Goal: Find specific page/section: Find specific page/section

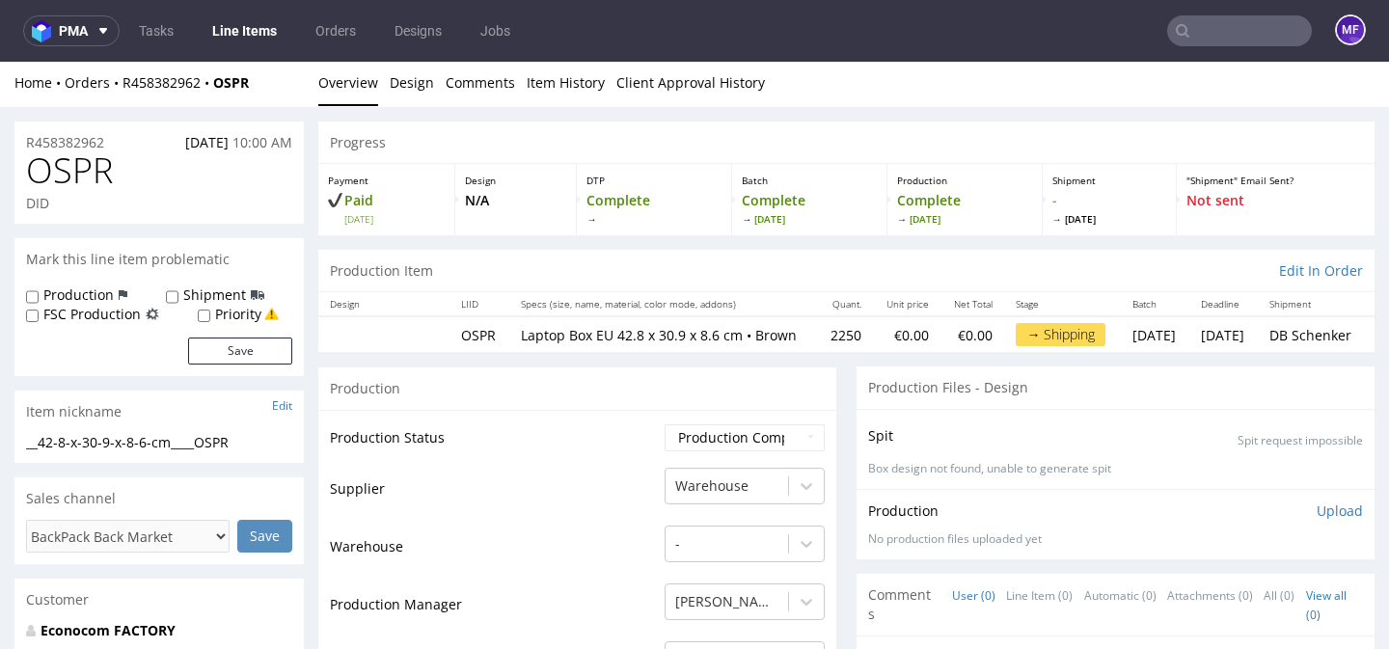
scroll to position [3, 0]
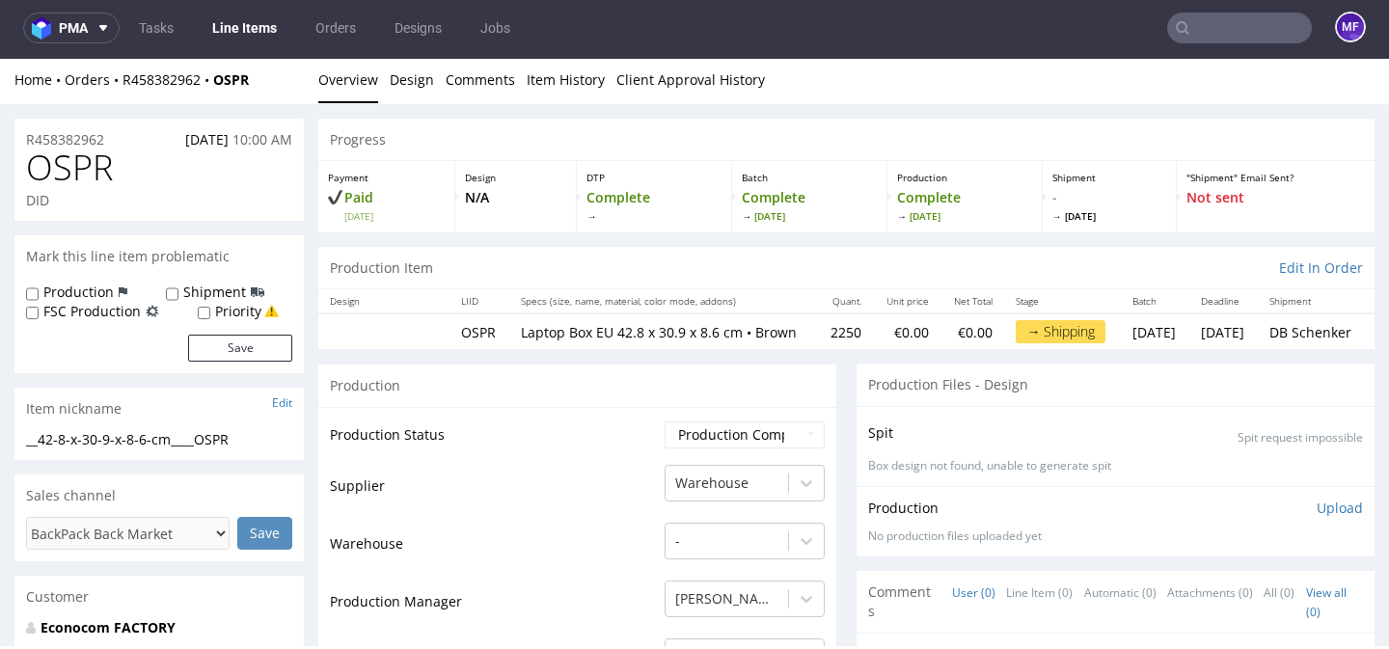
click at [1186, 31] on input "text" at bounding box center [1239, 28] width 145 height 31
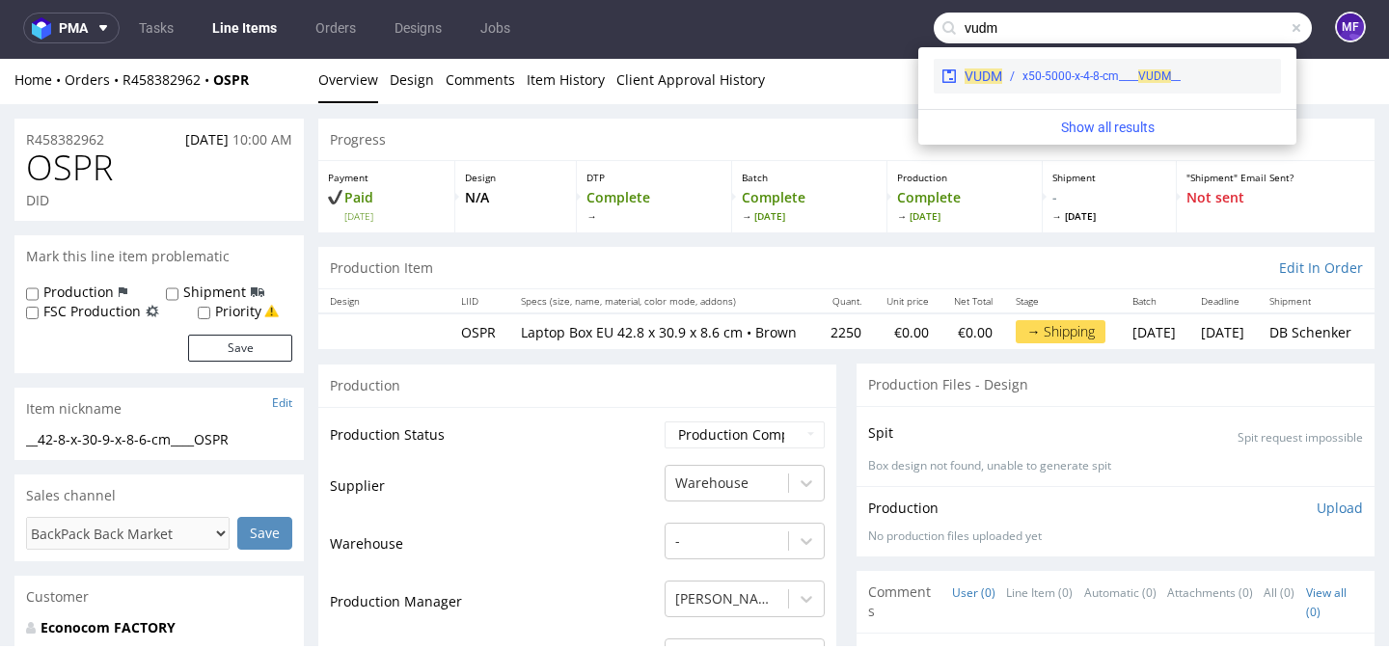
type input "vudm"
click at [1102, 79] on div "__x50-5000-x-4-8-cm____ VUDM" at bounding box center [1101, 76] width 158 height 17
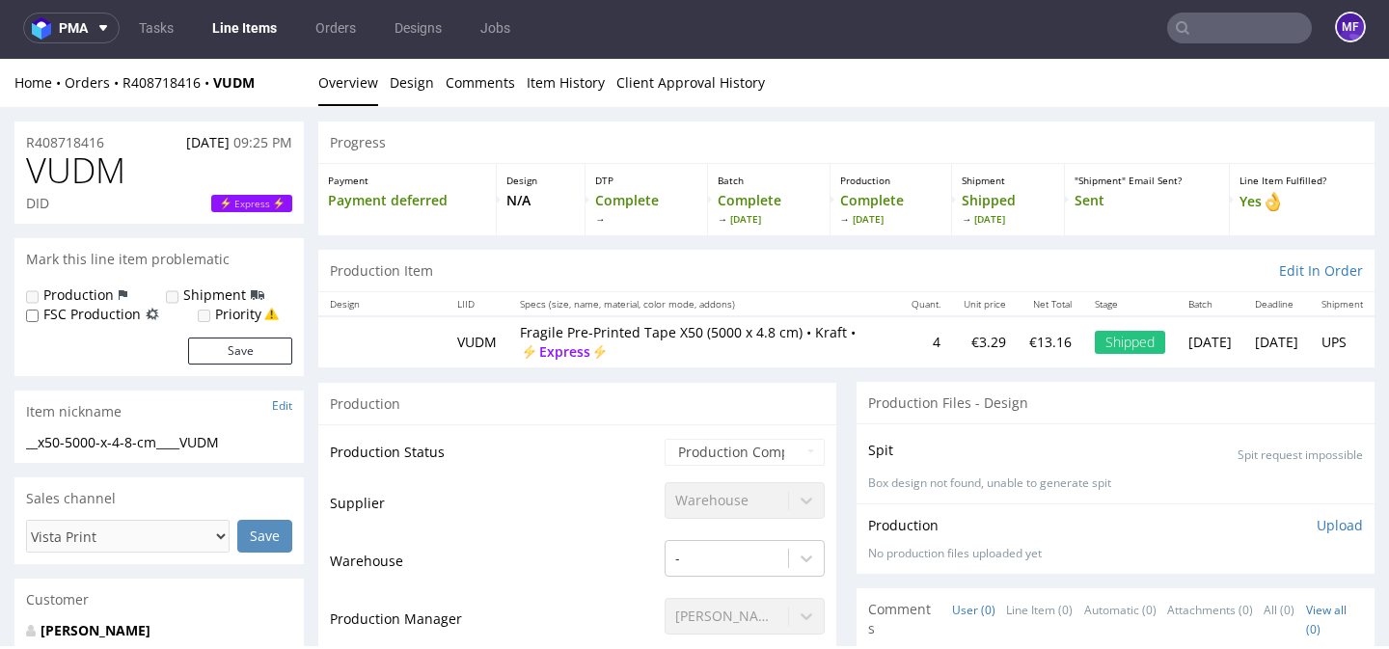
click at [1205, 37] on input "text" at bounding box center [1239, 28] width 145 height 31
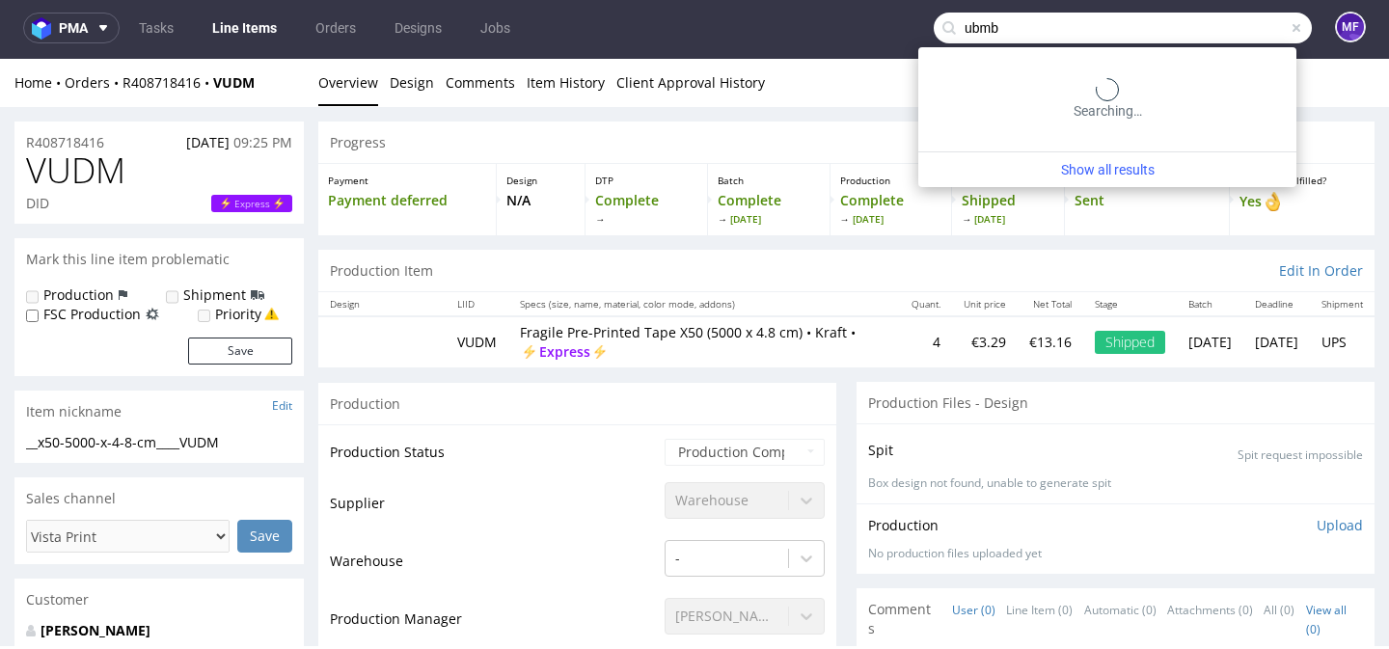
type input "ubmb"
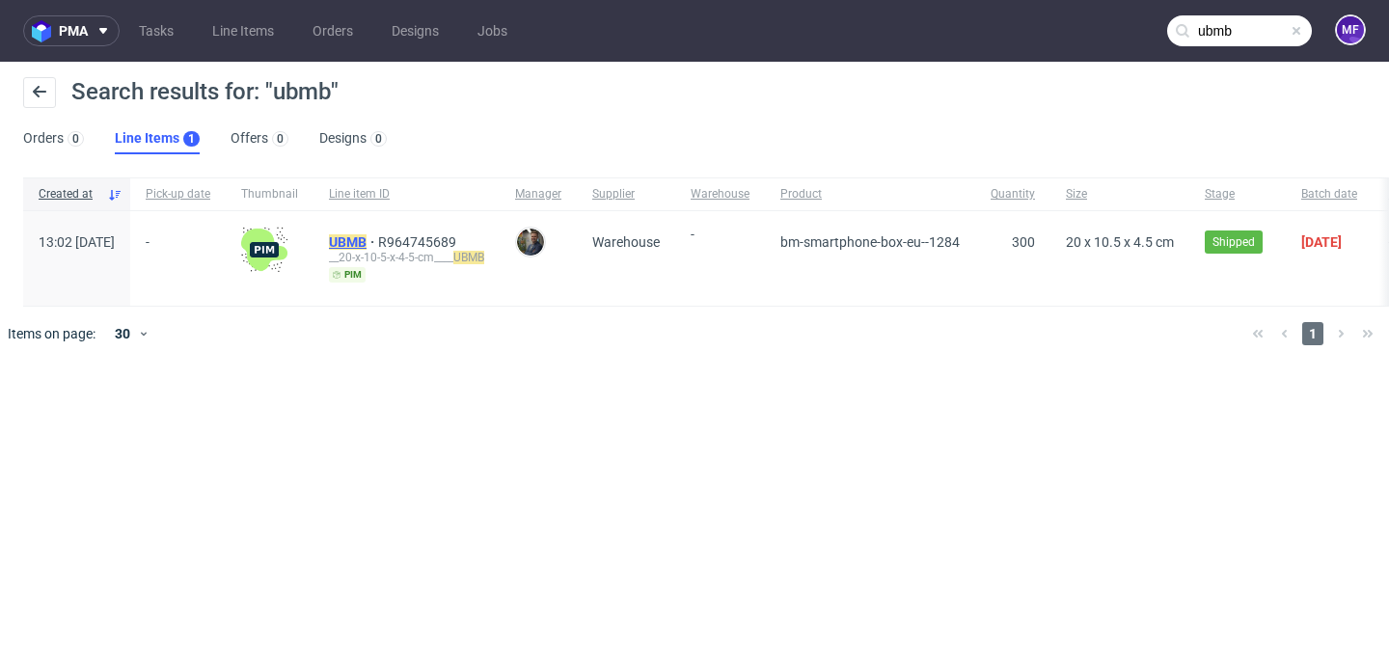
click at [367, 245] on mark "UBMB" at bounding box center [348, 241] width 38 height 15
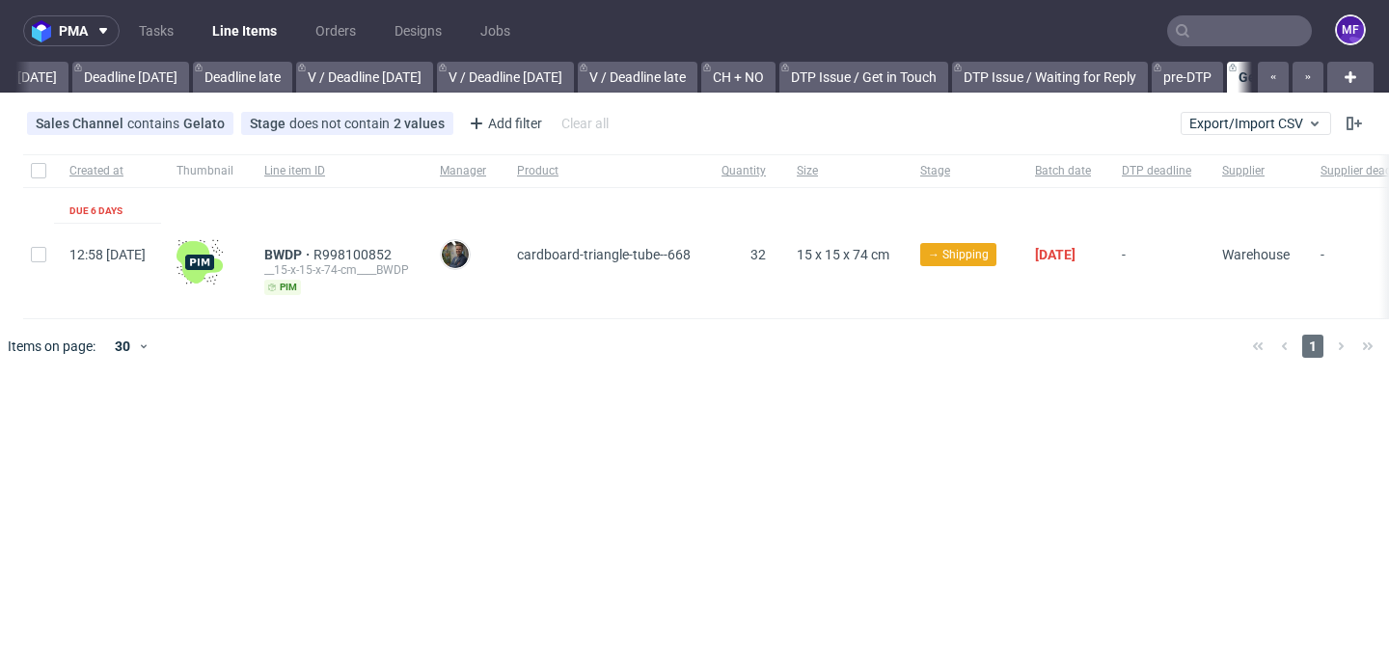
scroll to position [0, 2199]
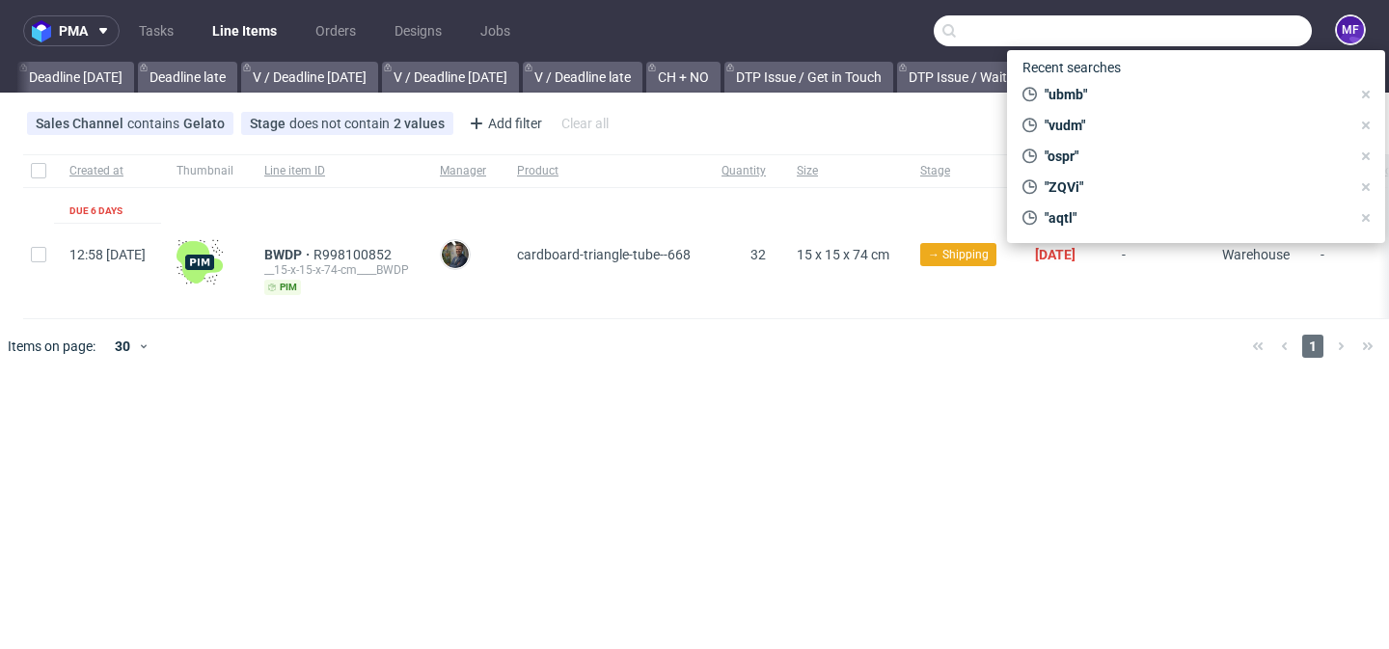
click at [1209, 34] on input "text" at bounding box center [1123, 30] width 378 height 31
paste input "EQGG"
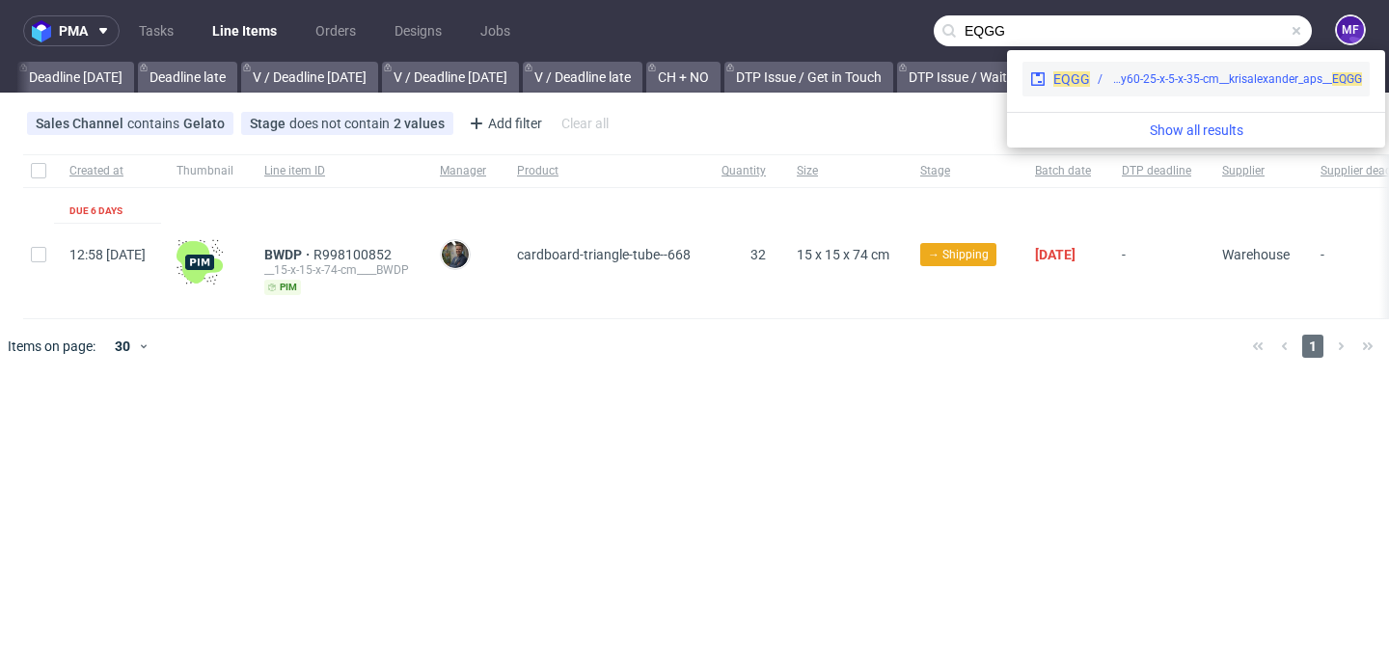
type input "EQGG"
click at [1182, 73] on div "warehouse__y60-25-x-5-x-35-cm__krisalexander_aps__ EQGG" at bounding box center [1236, 78] width 252 height 17
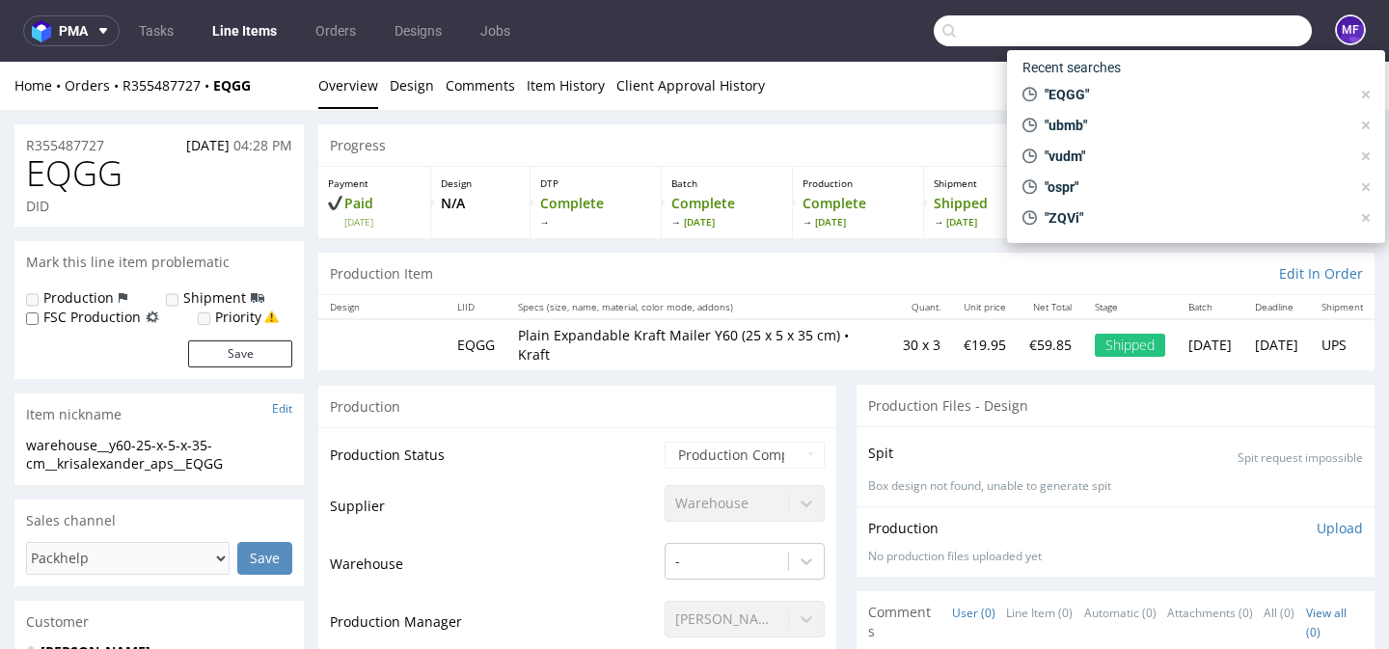
click at [1192, 36] on input "text" at bounding box center [1123, 30] width 378 height 31
paste input "KMCV"
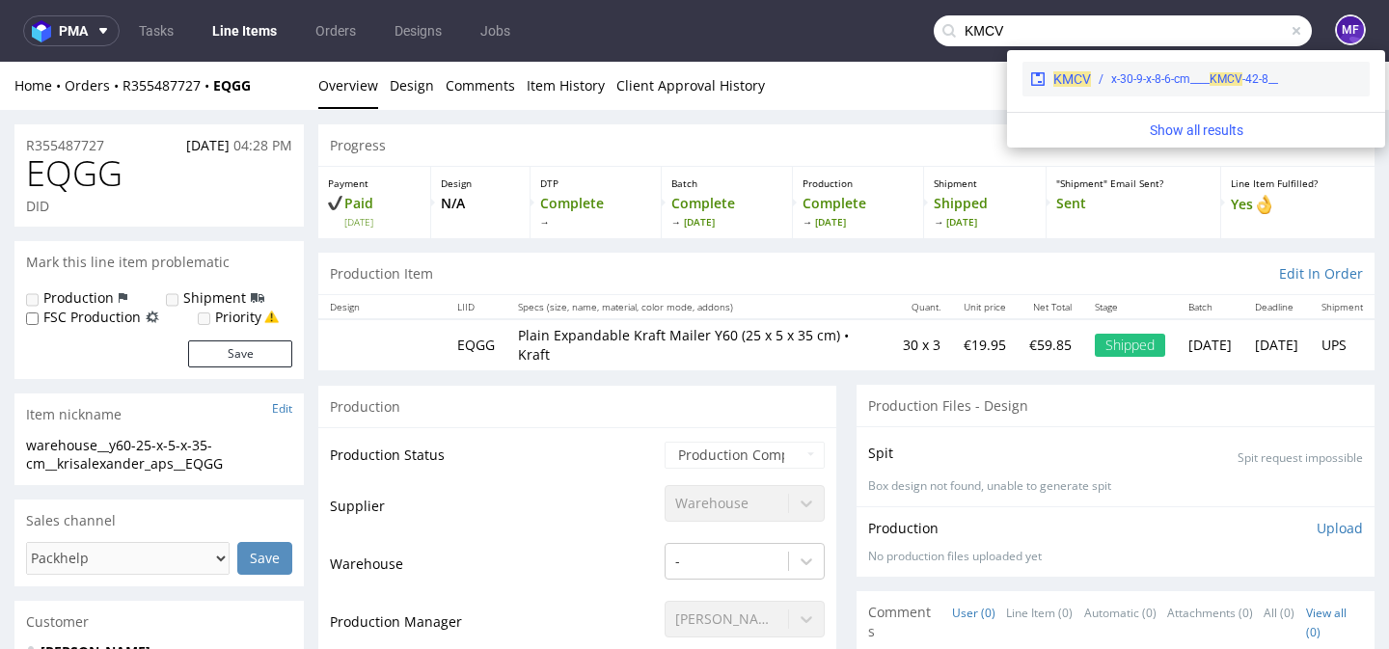
type input "KMCV"
click at [1170, 68] on div "KMCV __42-8-x-30-9-x-8-6-cm____ KMCV" at bounding box center [1195, 79] width 347 height 35
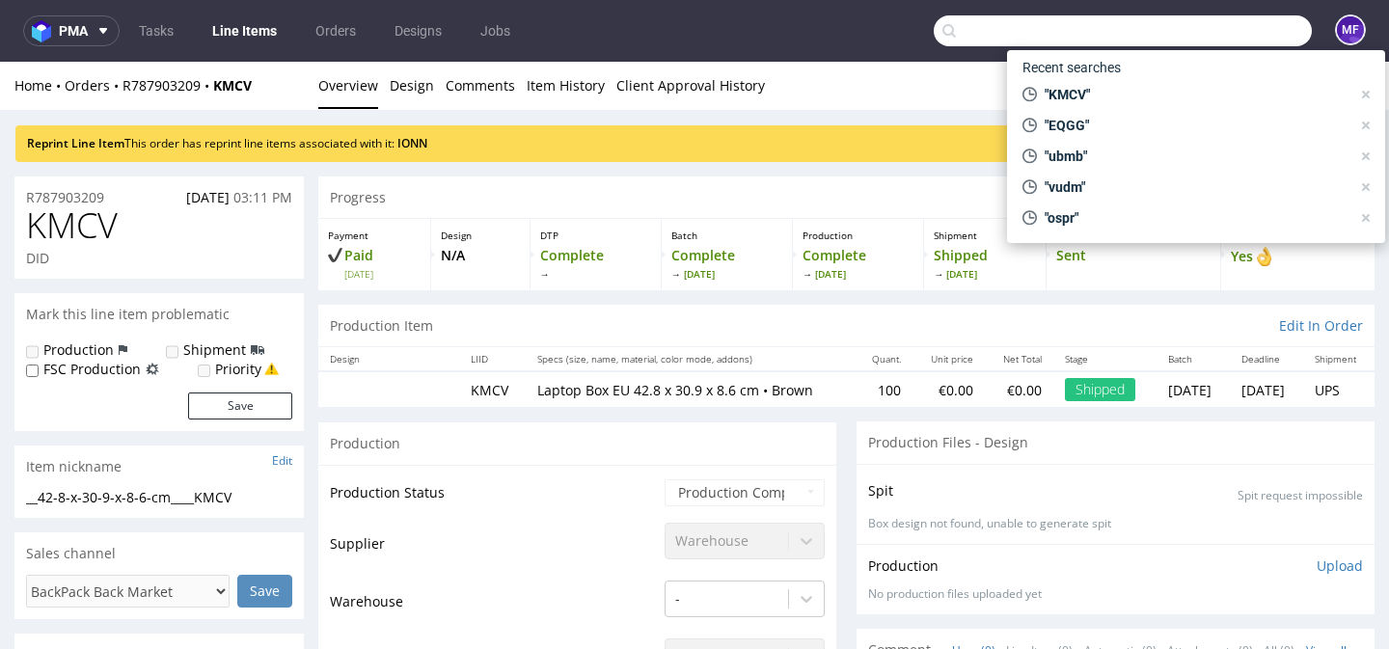
click at [1206, 27] on input "text" at bounding box center [1123, 30] width 378 height 31
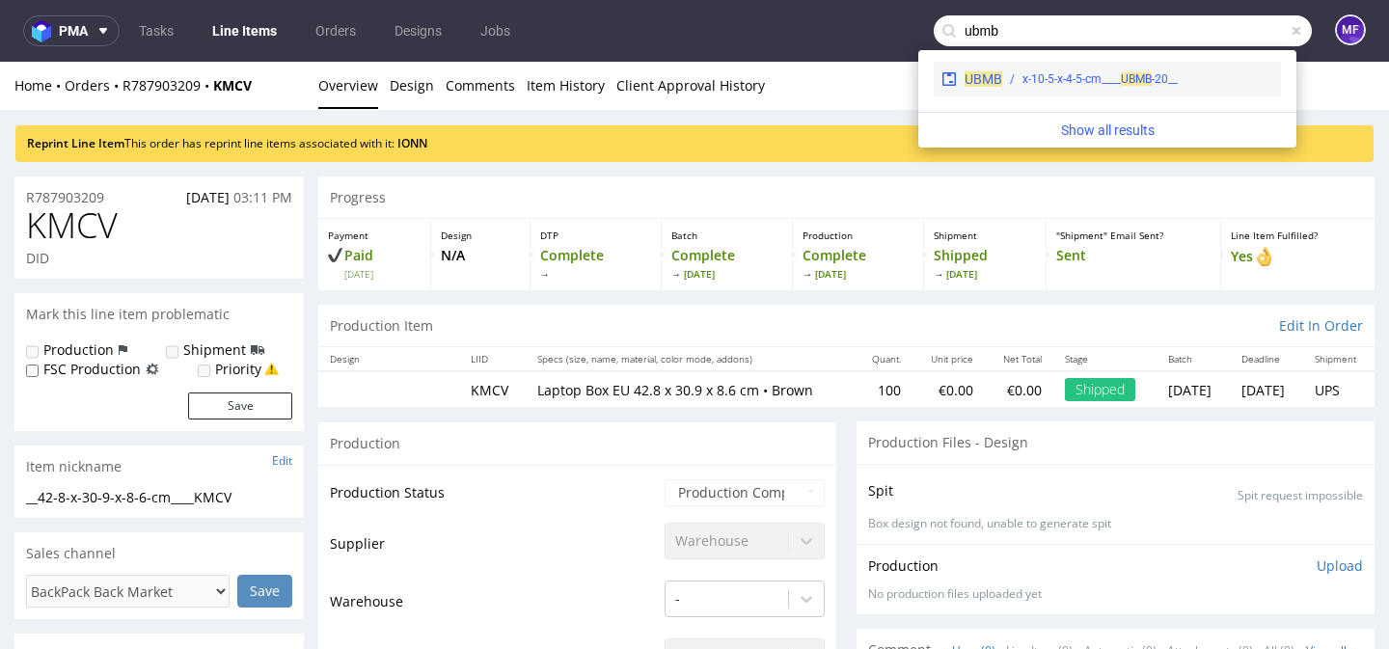
type input "ubmb"
click at [1078, 76] on div "__20-x-10-5-x-4-5-cm____ UBMB" at bounding box center [1099, 78] width 155 height 17
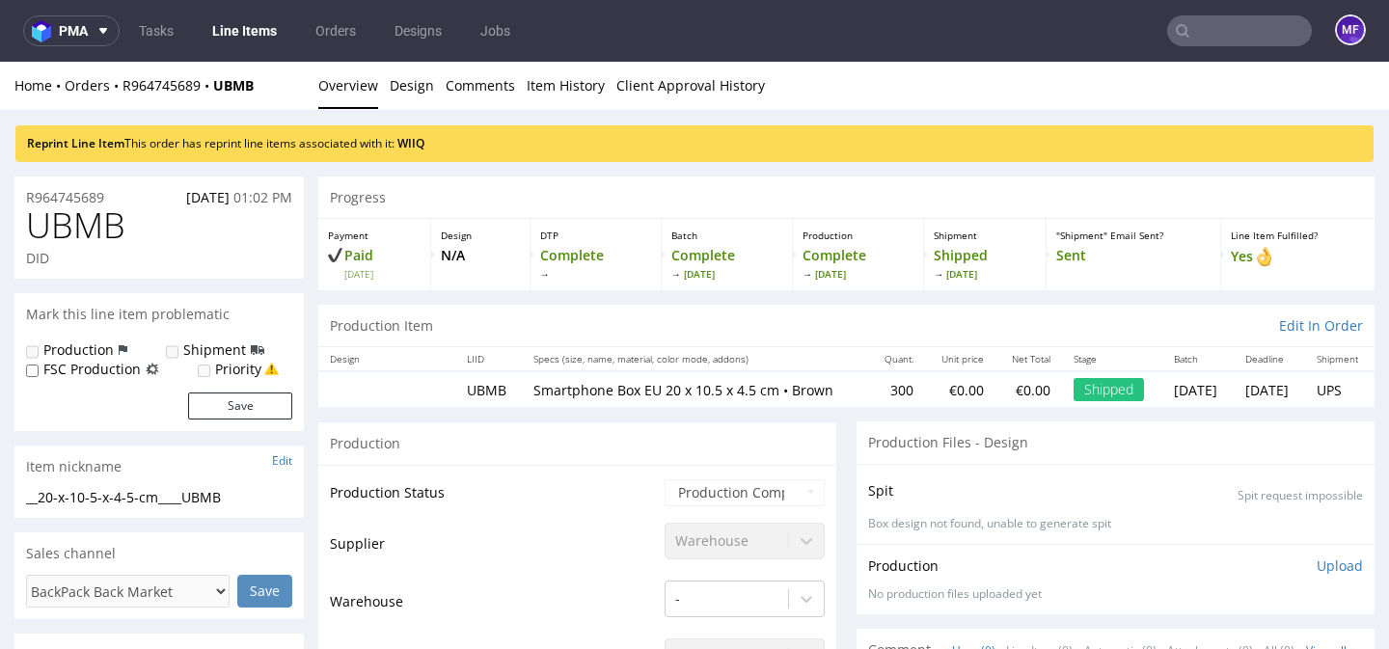
click at [1201, 31] on input "text" at bounding box center [1239, 30] width 145 height 31
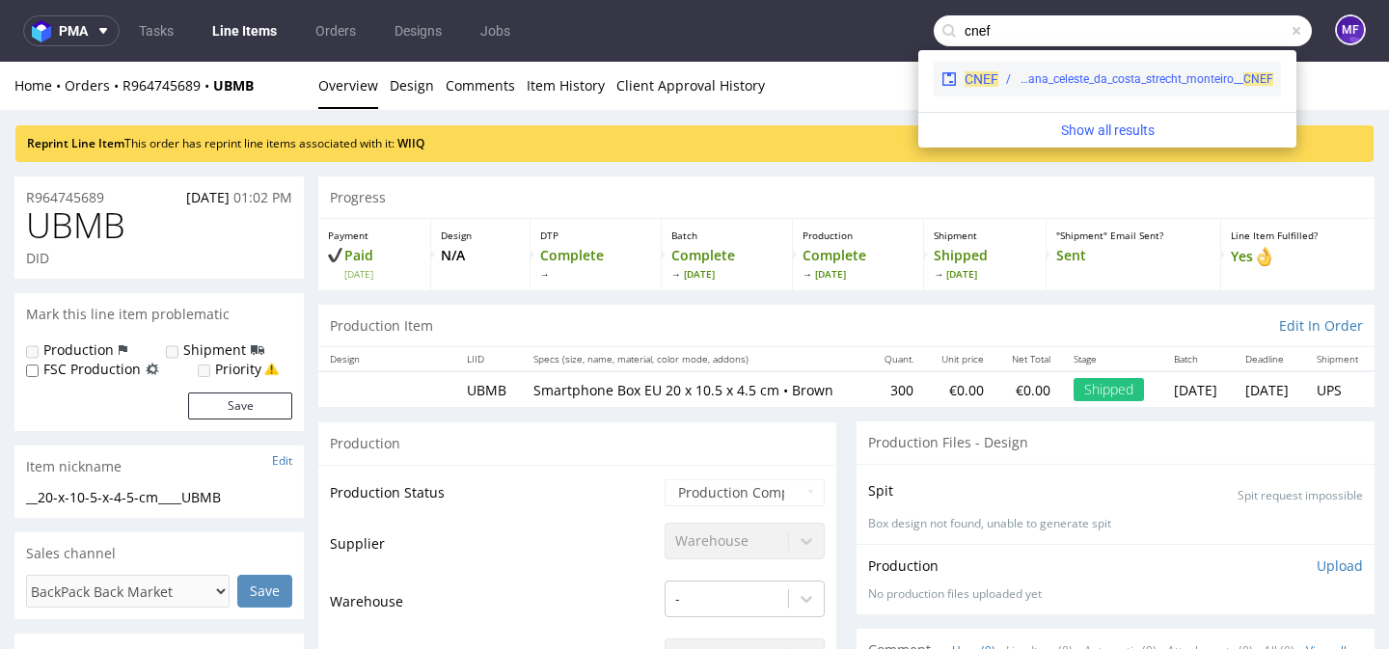
type input "cnef"
click at [1158, 74] on div "warehouse__samples__ana_celeste_da_costa_strecht_monteiro__ CNEF" at bounding box center [1145, 78] width 255 height 17
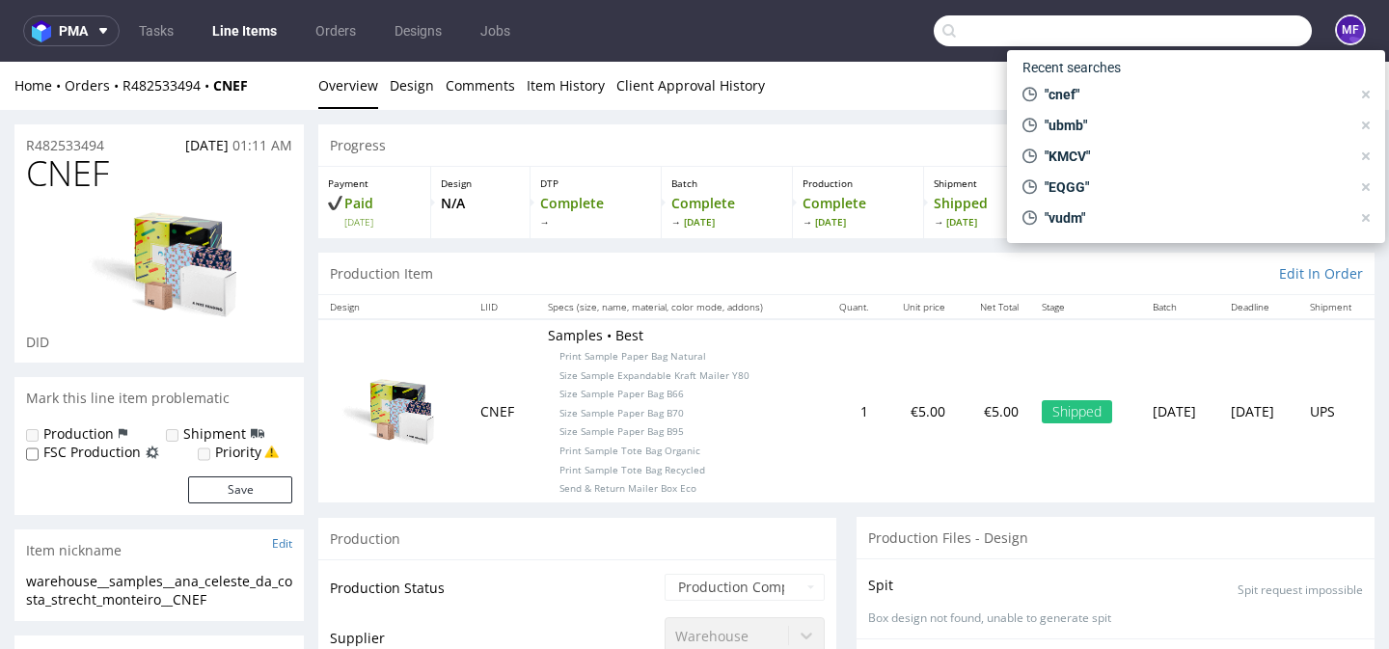
click at [1201, 30] on input "text" at bounding box center [1123, 30] width 378 height 31
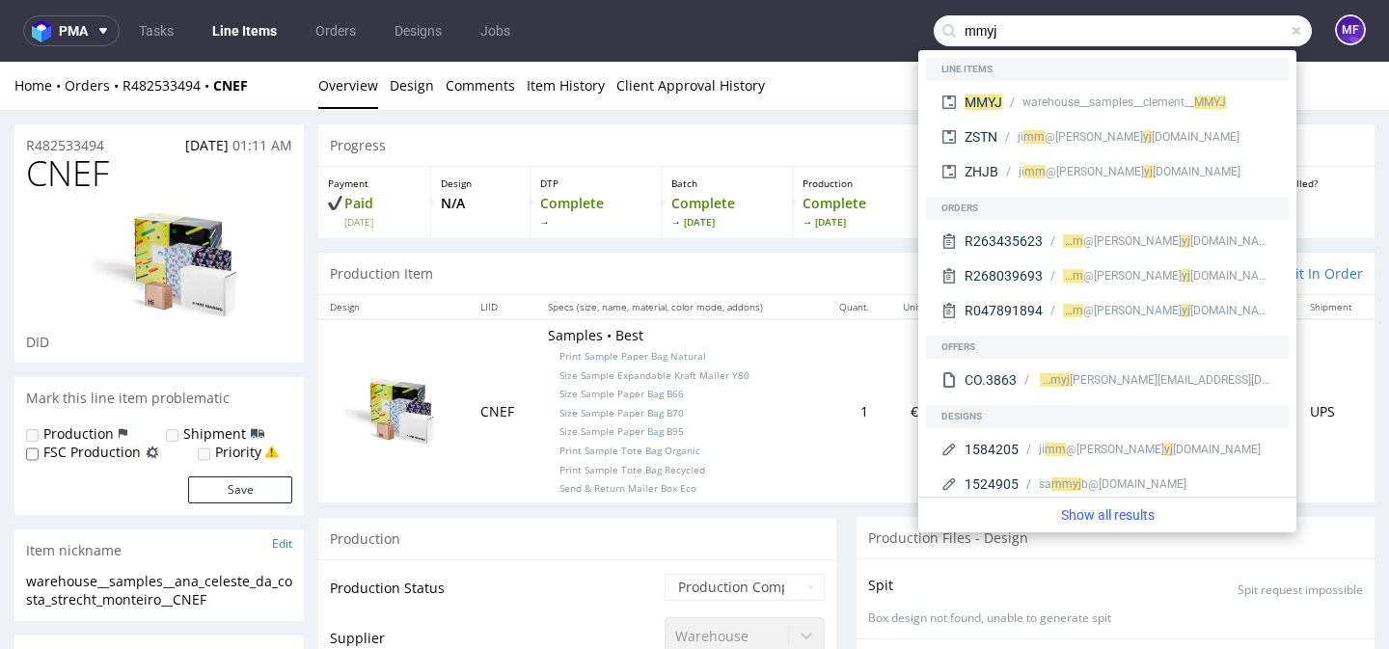
type input "mmyj"
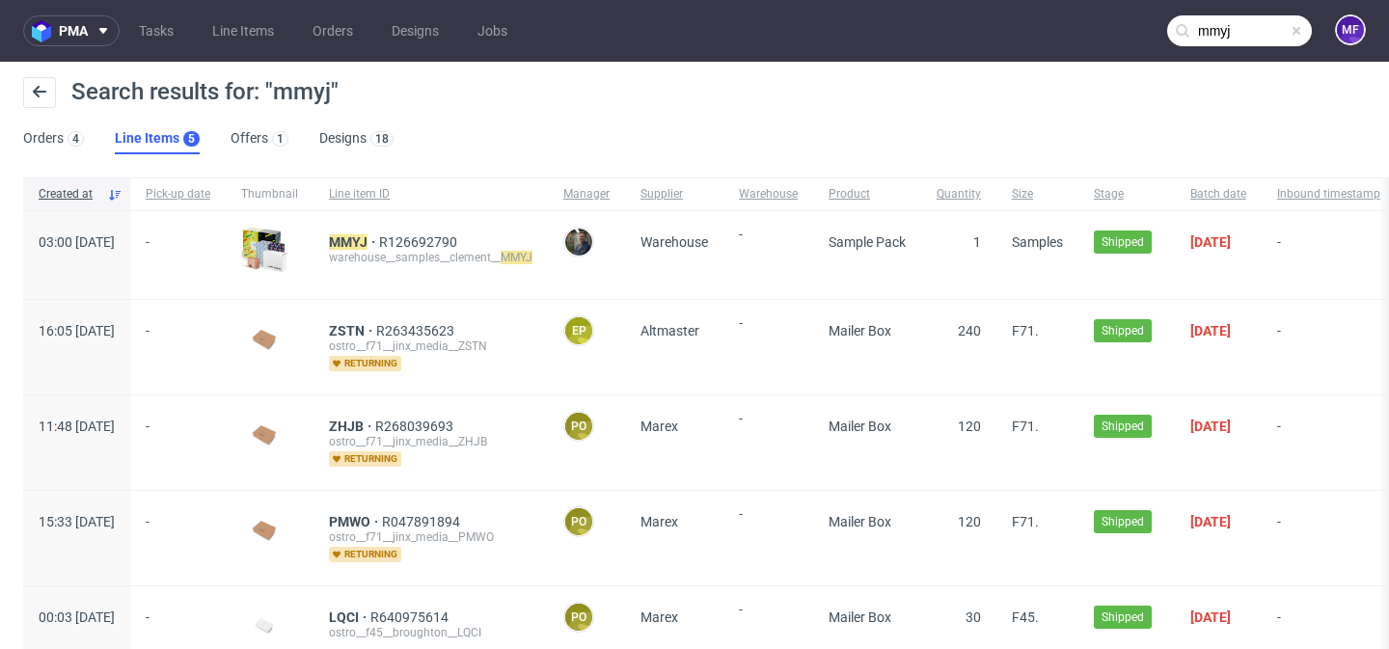
click at [403, 251] on div "warehouse__samples__clement__ MMYJ" at bounding box center [431, 257] width 204 height 15
click at [367, 246] on mark "MMYJ" at bounding box center [348, 241] width 39 height 15
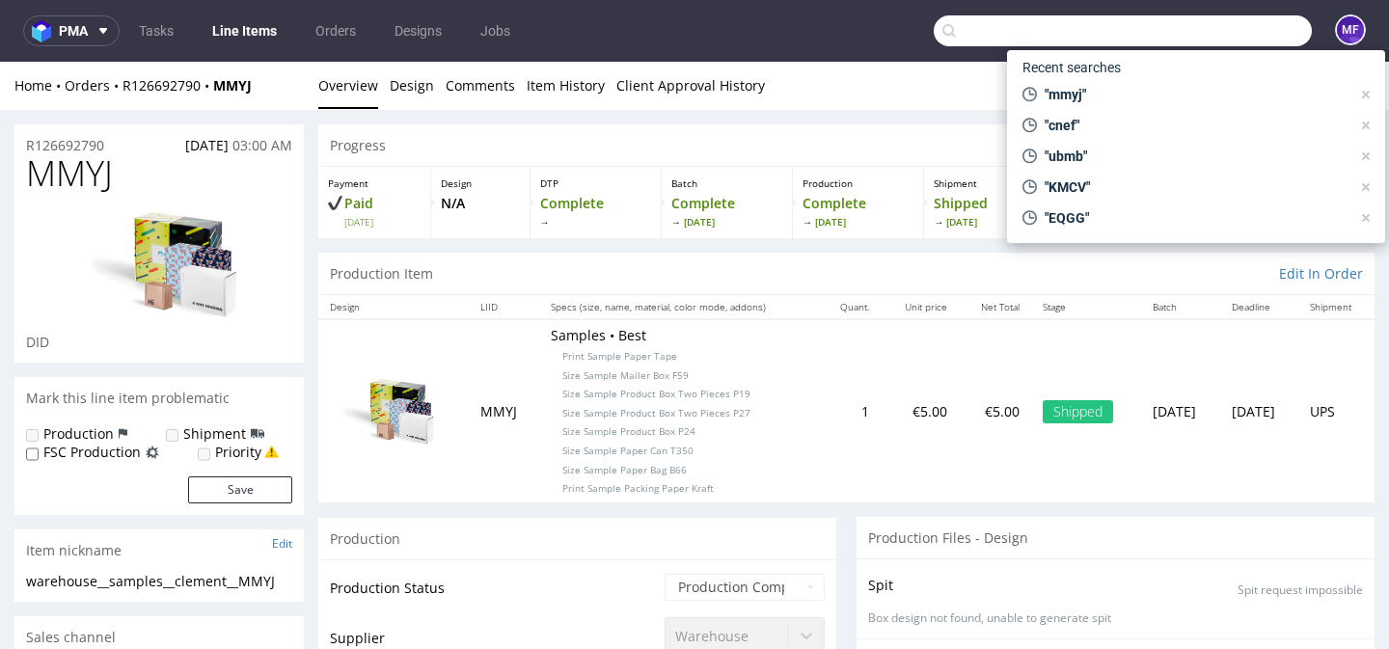
click at [1192, 27] on input "text" at bounding box center [1123, 30] width 378 height 31
paste input "OXPM"
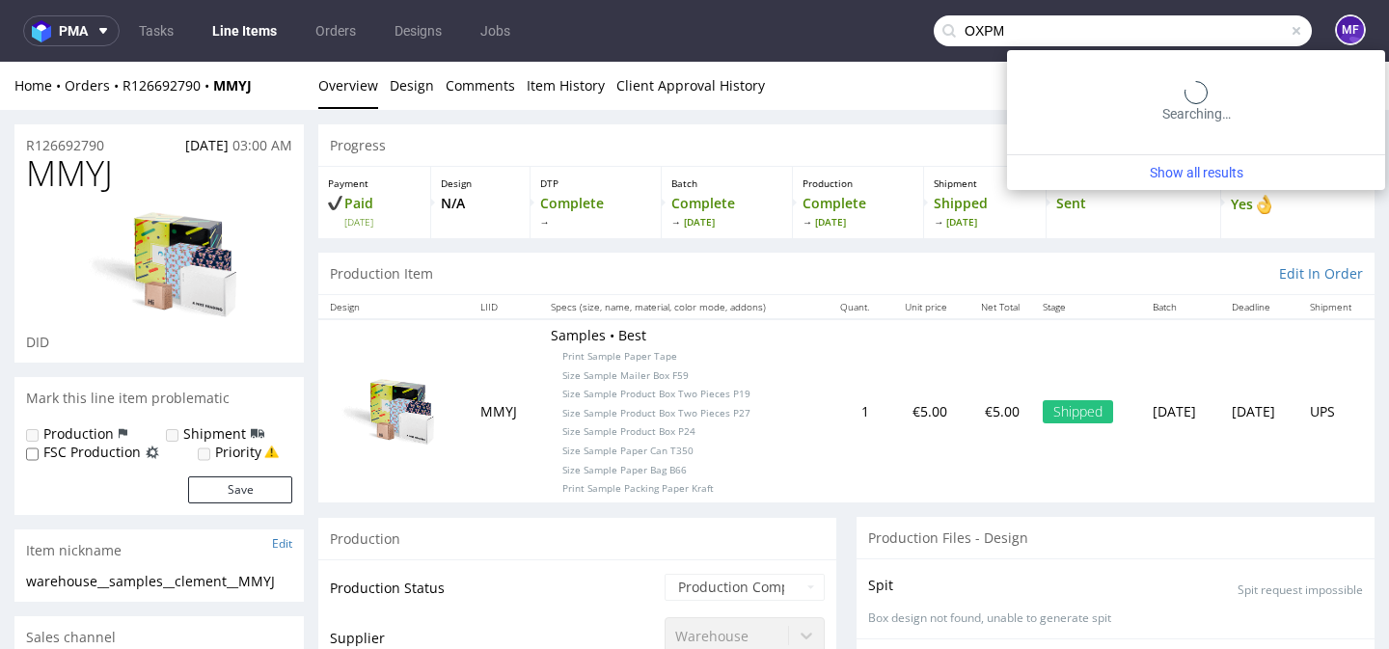
type input "OXPM"
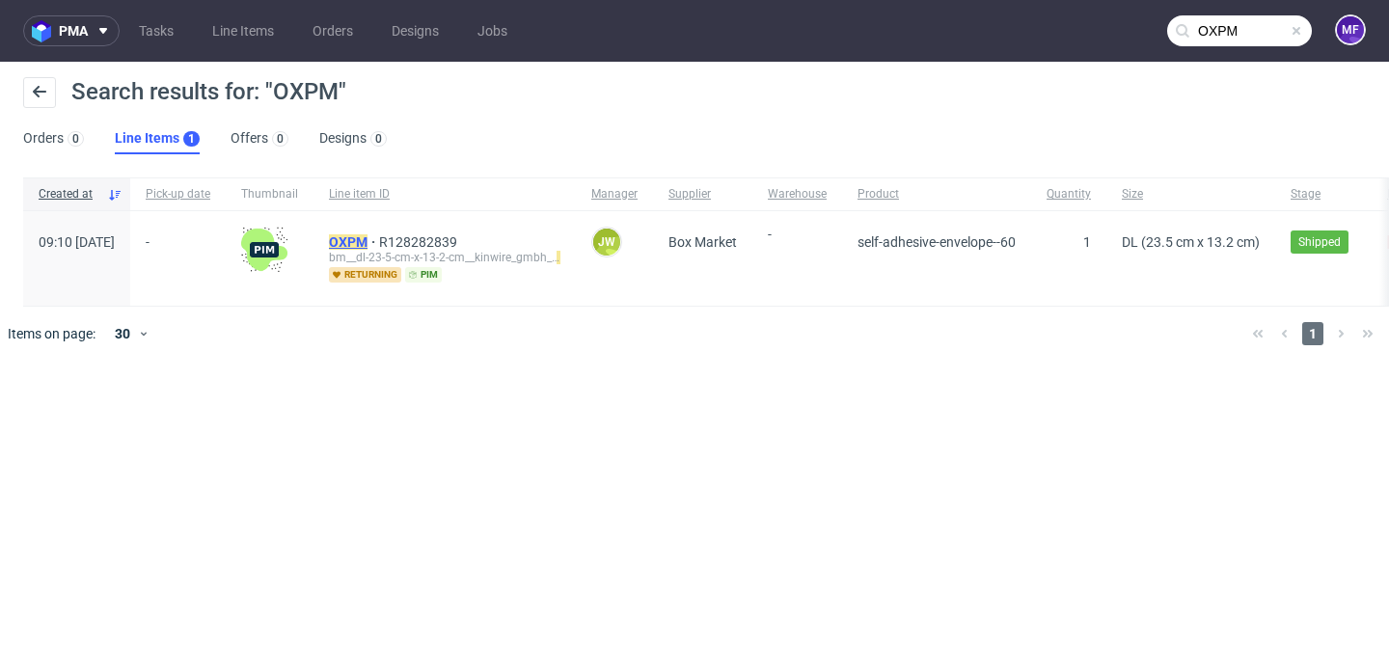
click at [367, 243] on mark "OXPM" at bounding box center [348, 241] width 39 height 15
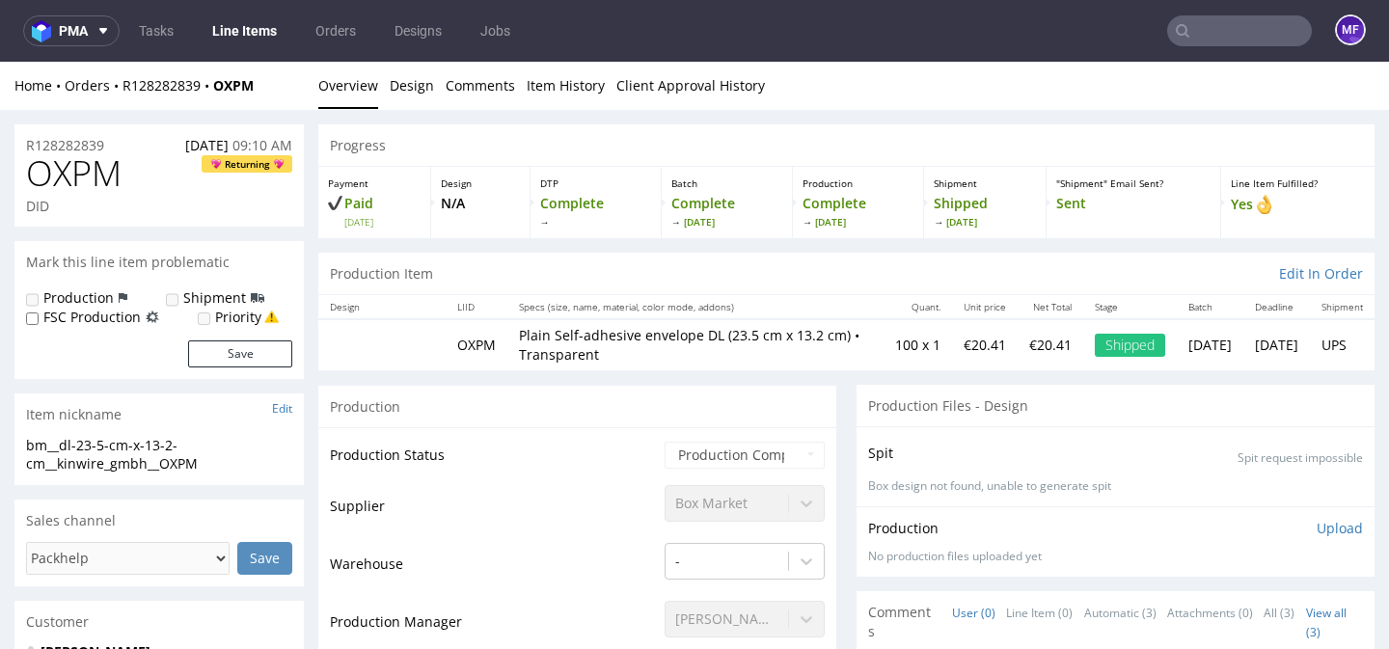
click at [1209, 30] on input "text" at bounding box center [1239, 30] width 145 height 31
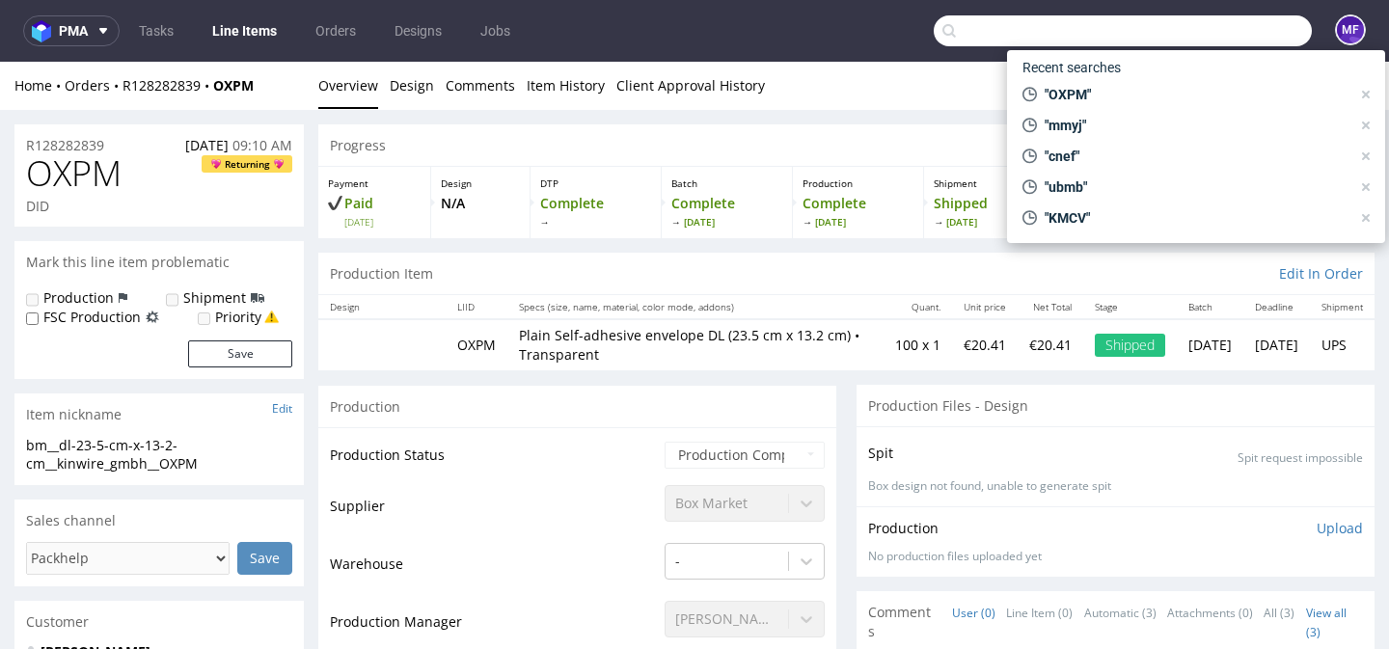
paste input "FVNG"
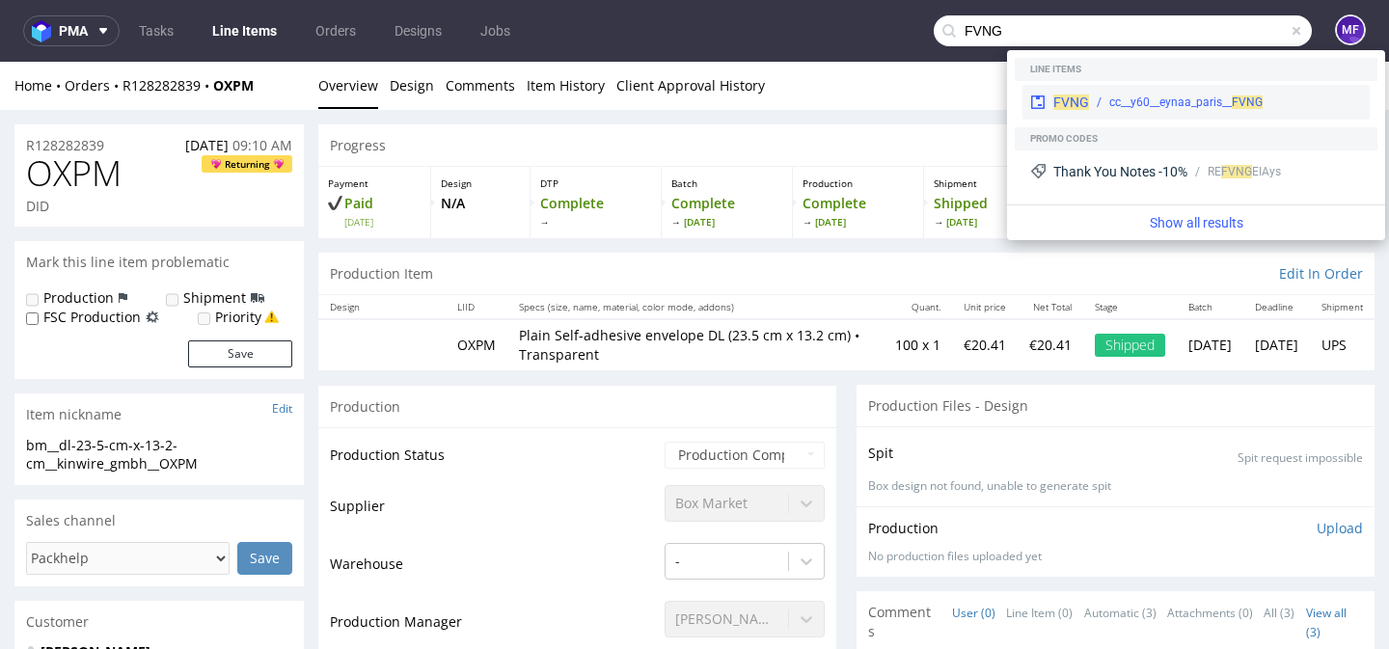
type input "FVNG"
click at [1122, 102] on div "cc__y60__eynaa_paris__ FVNG" at bounding box center [1185, 102] width 153 height 17
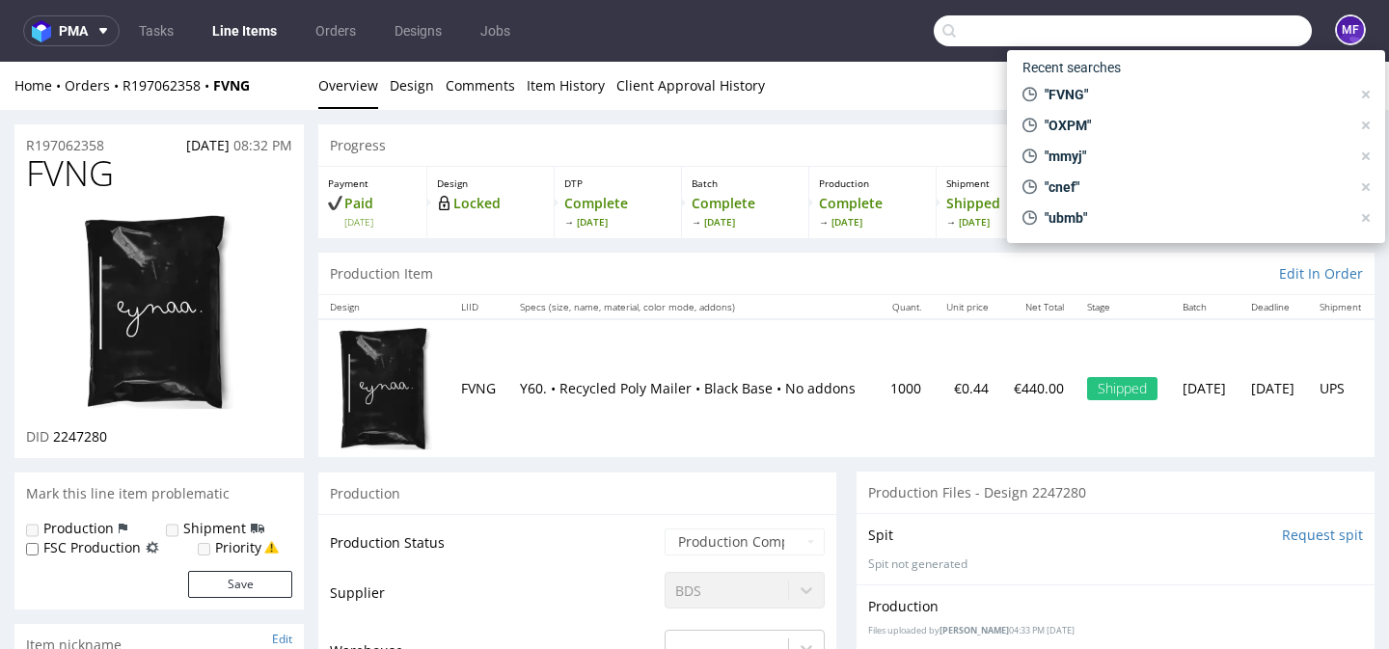
click at [1203, 41] on input "text" at bounding box center [1123, 30] width 378 height 31
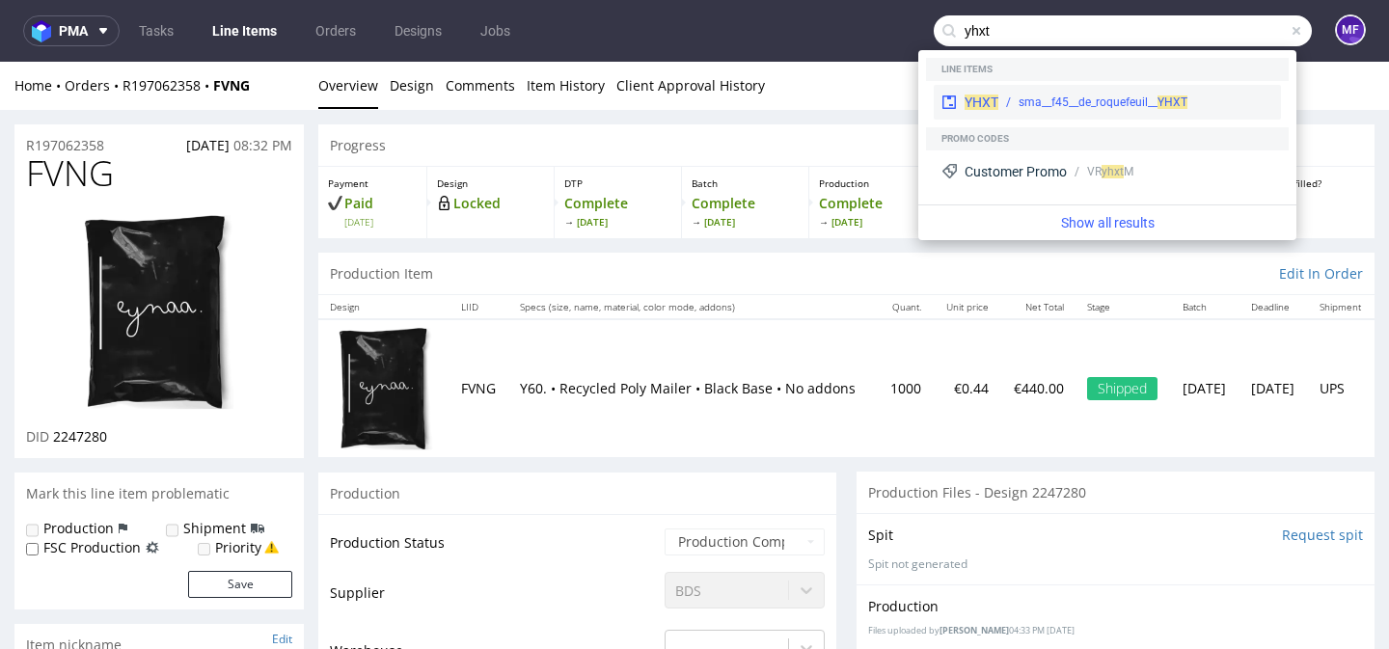
type input "yhxt"
click at [1150, 105] on div "sma__f45__de_roquefeuil__ YHXT" at bounding box center [1102, 102] width 169 height 17
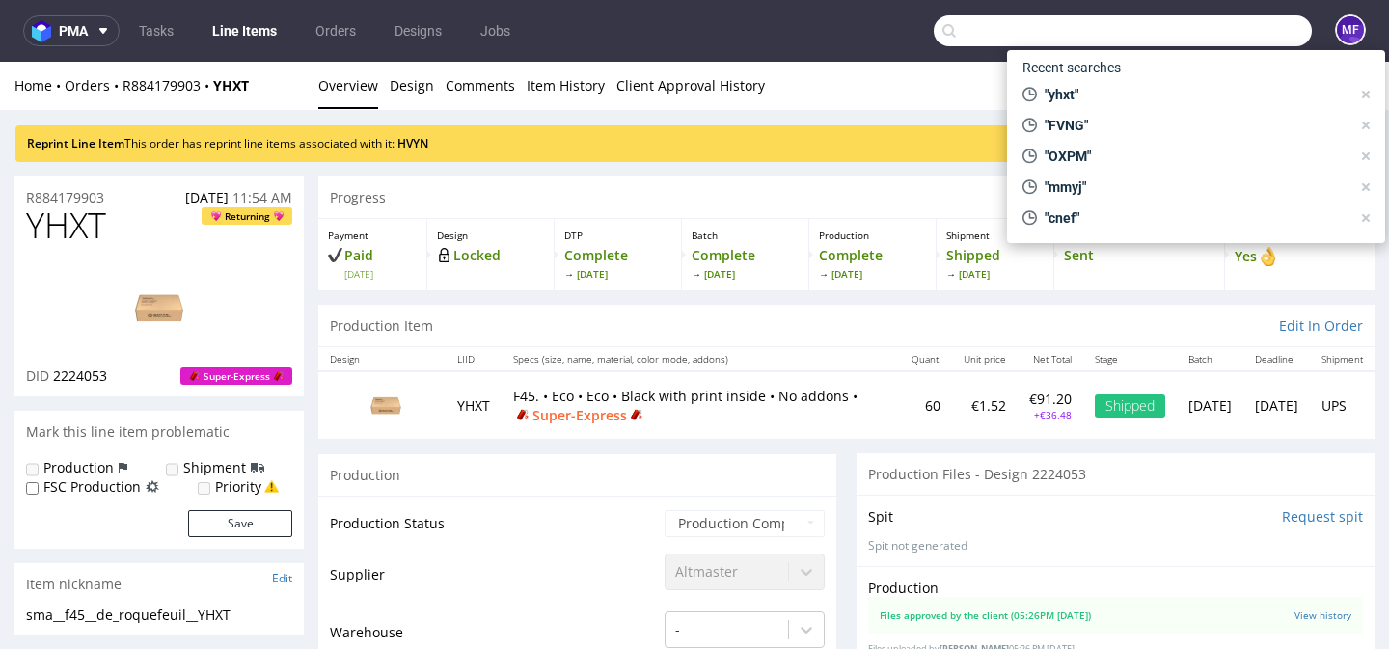
click at [1207, 23] on input "text" at bounding box center [1123, 30] width 378 height 31
paste input "RJSK"
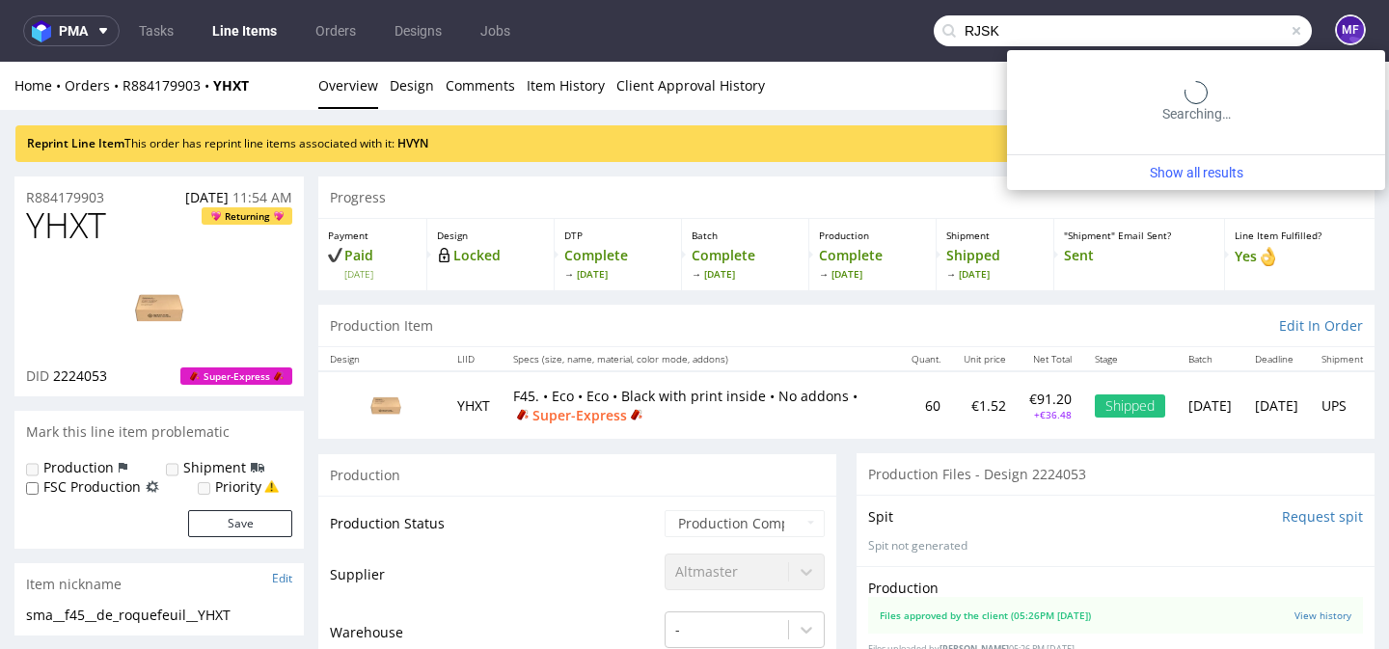
type input "RJSK"
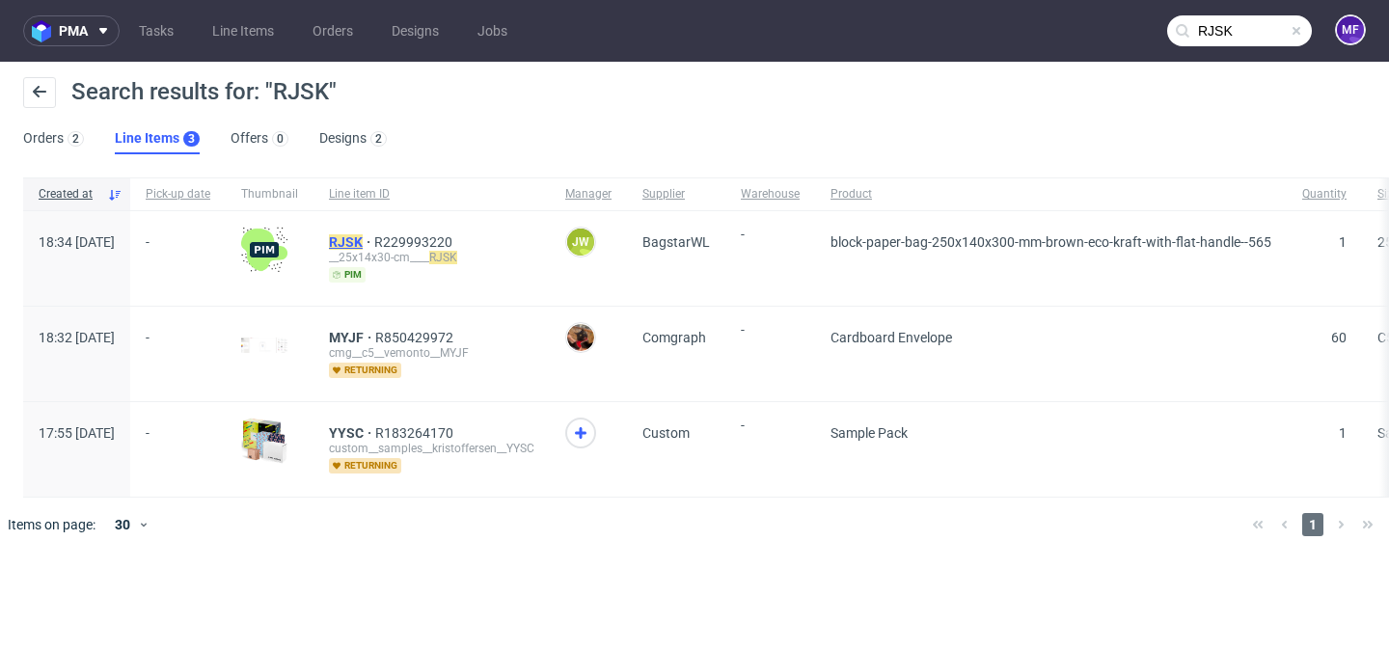
click at [363, 246] on mark "RJSK" at bounding box center [346, 241] width 34 height 15
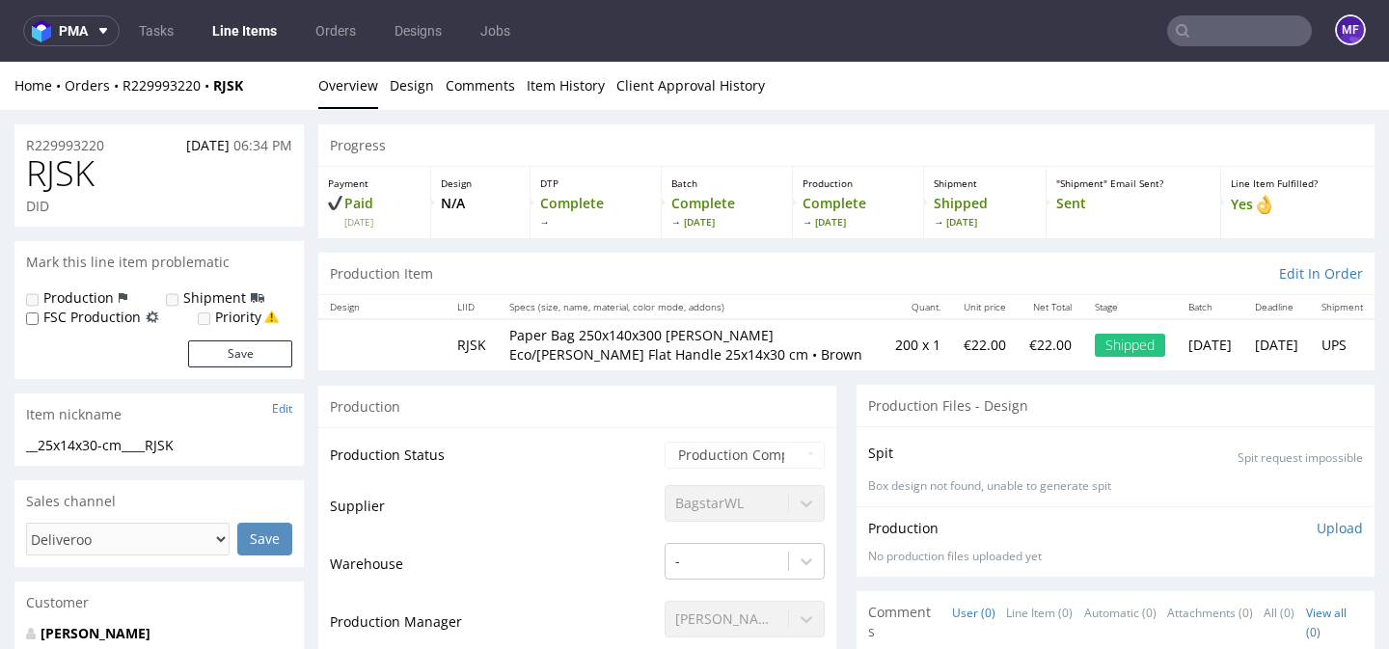
click at [1190, 36] on input "text" at bounding box center [1239, 30] width 145 height 31
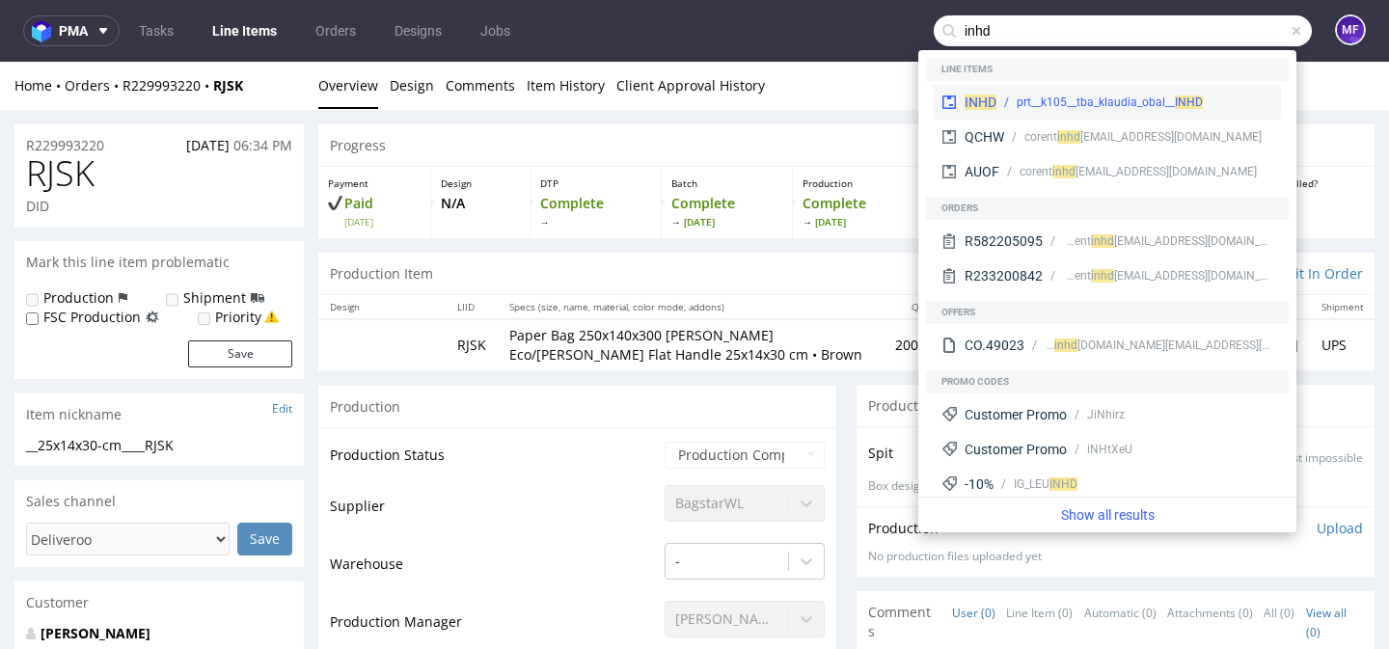
type input "inhd"
click at [1096, 95] on div "prt__k105__tba_klaudia_obal__ INHD" at bounding box center [1110, 102] width 186 height 17
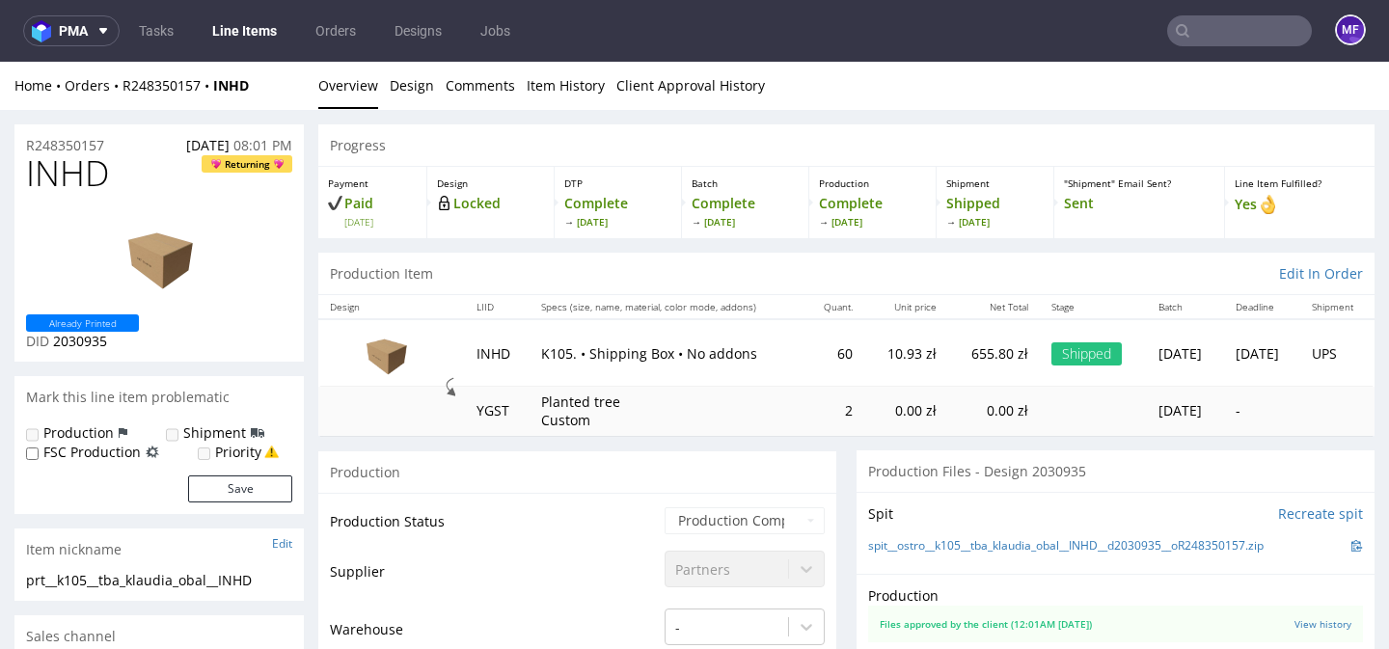
click at [574, 267] on div "Production Item Edit In Order" at bounding box center [846, 274] width 1056 height 42
click at [1196, 21] on input "text" at bounding box center [1239, 30] width 145 height 31
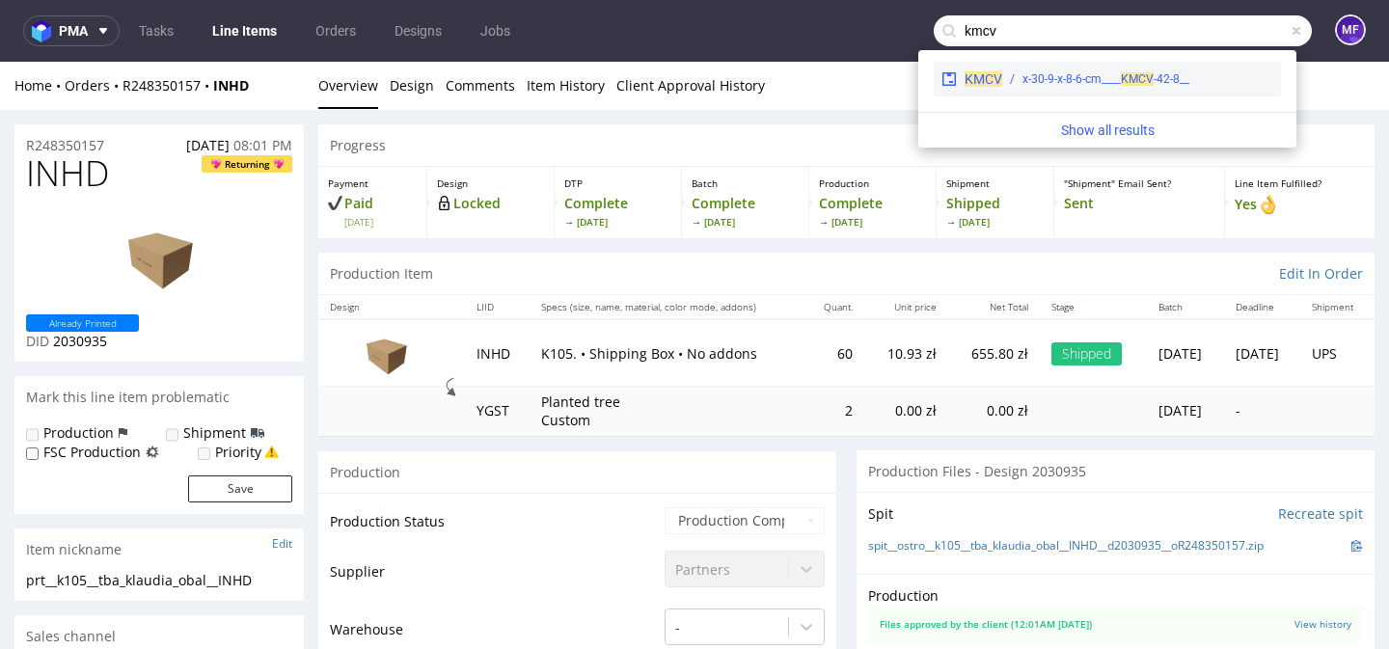
type input "kmcv"
click at [1178, 78] on div "__42-8-x-30-9-x-8-6-cm____ KMCV" at bounding box center [1105, 78] width 167 height 17
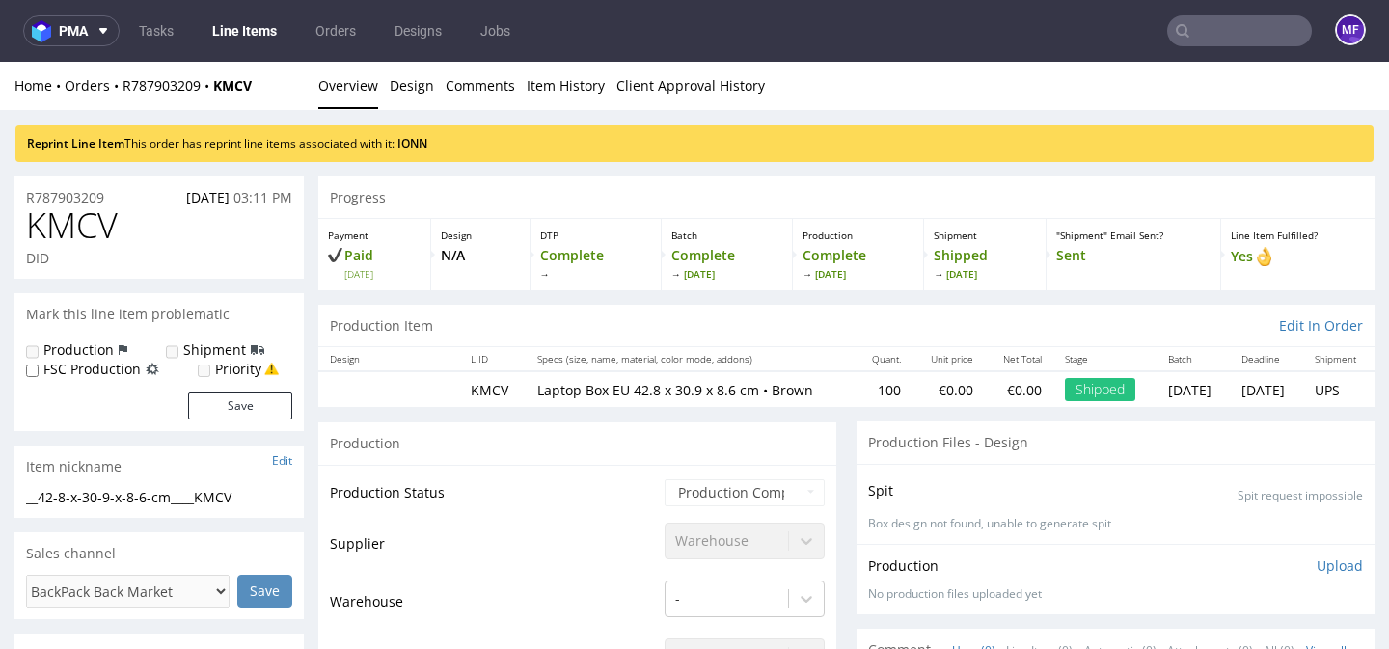
click at [422, 147] on link "IONN" at bounding box center [412, 143] width 30 height 16
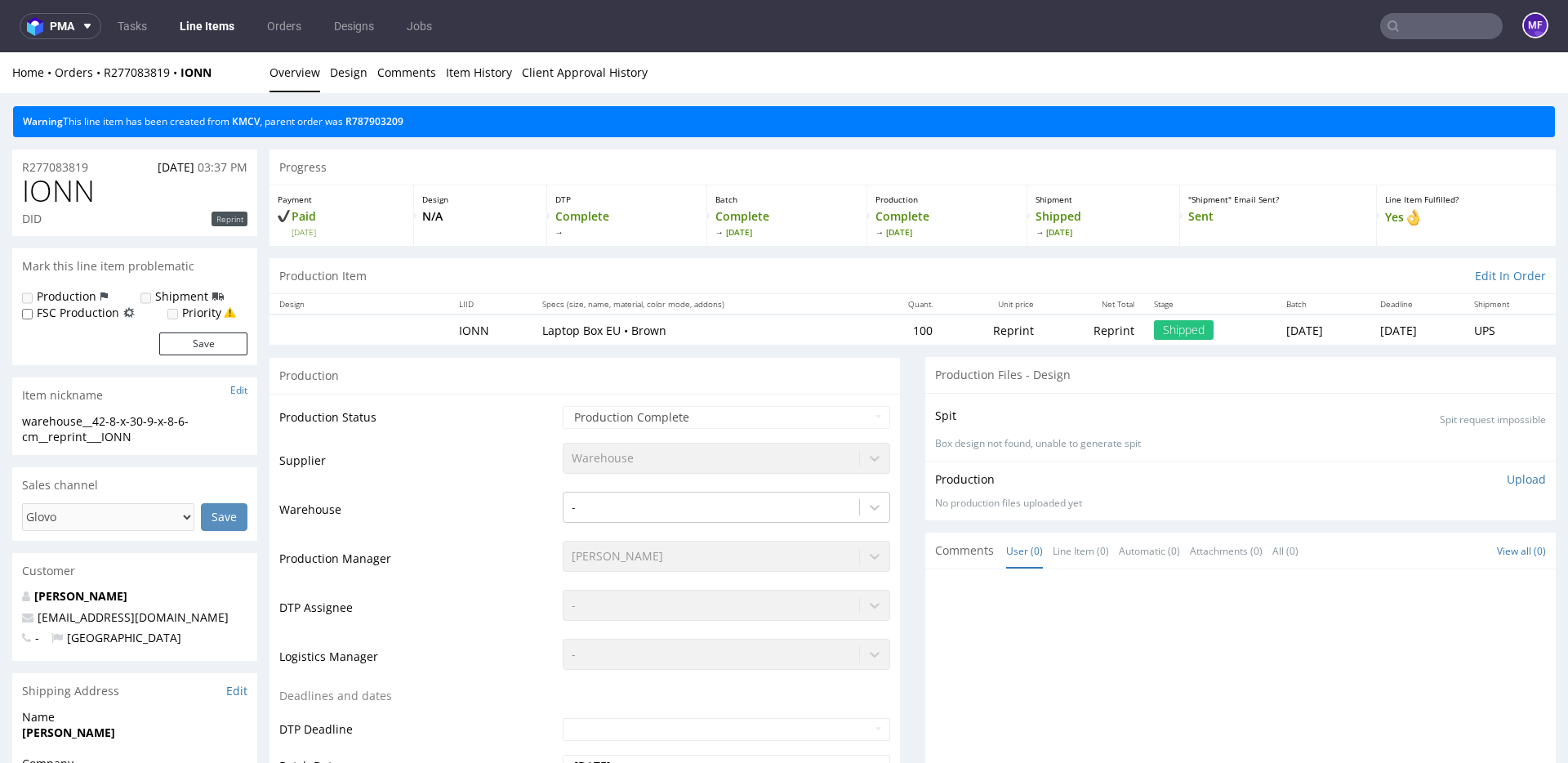
click at [748, 361] on div "Production" at bounding box center [584, 374] width 631 height 36
